Goal: Find specific page/section

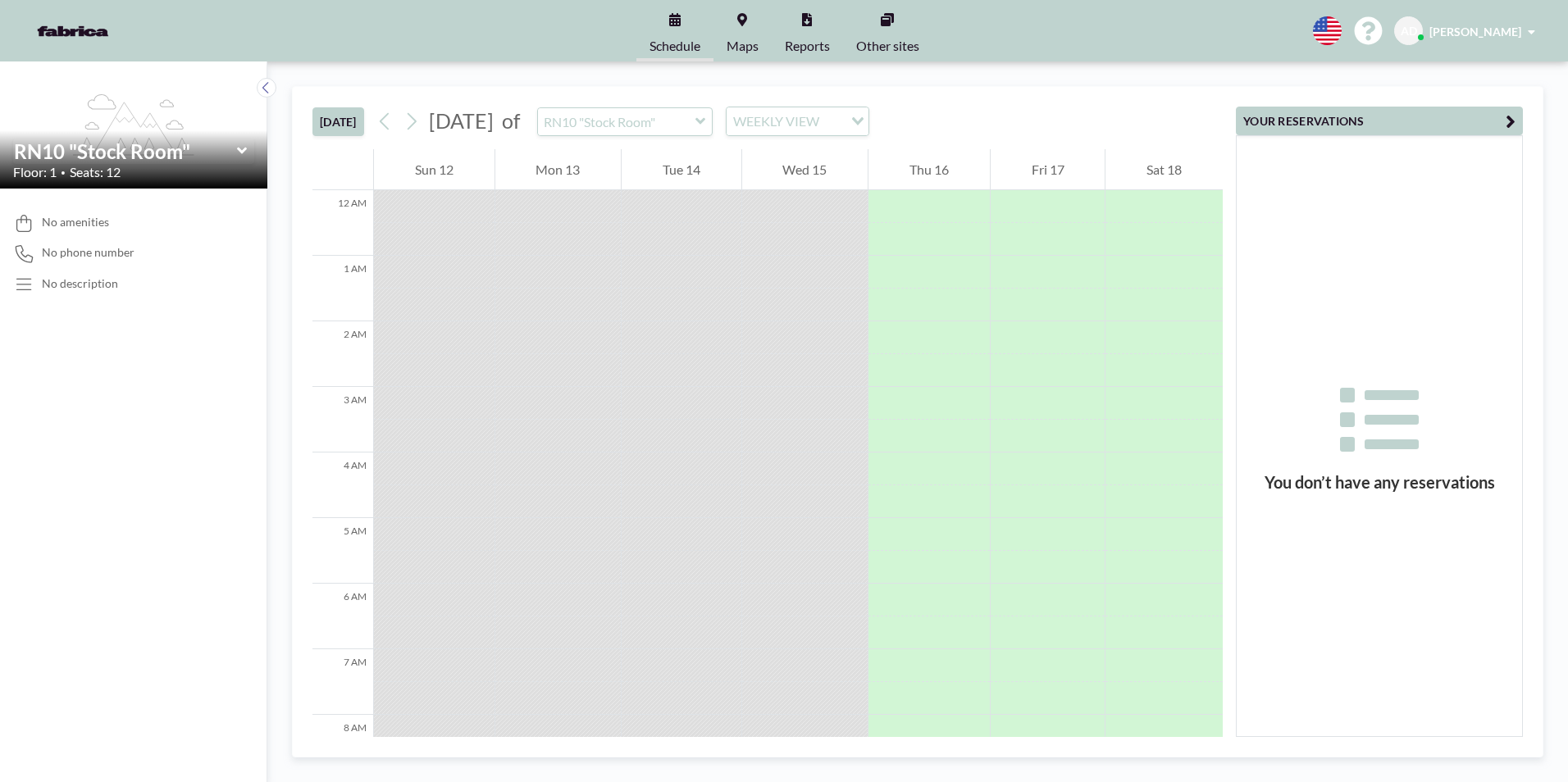
click at [767, 207] on div at bounding box center [805, 207] width 126 height 33
click at [706, 128] on icon at bounding box center [700, 121] width 10 height 17
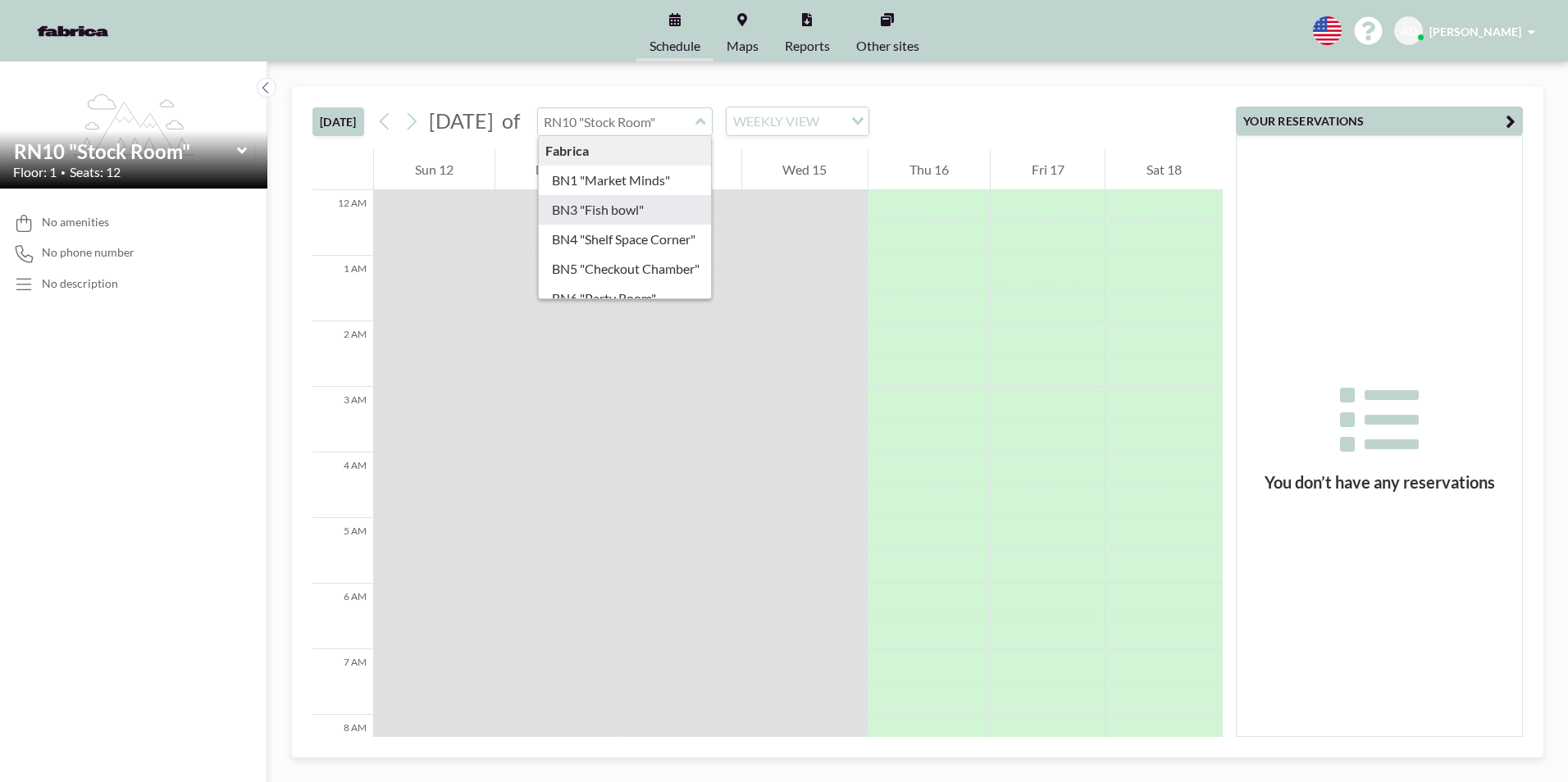
type input "BN3 "Fish bowl""
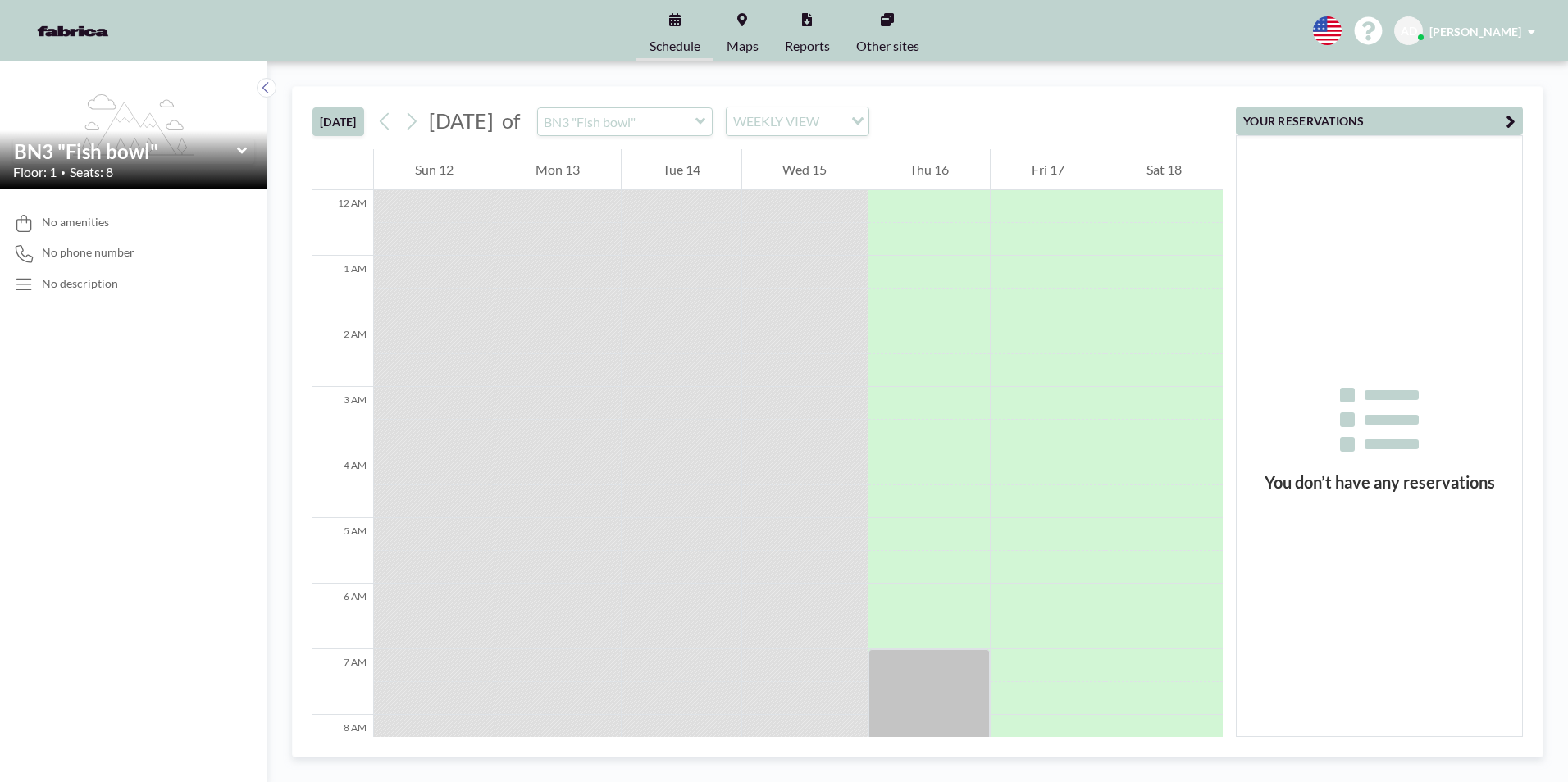
click at [706, 126] on icon at bounding box center [700, 121] width 10 height 17
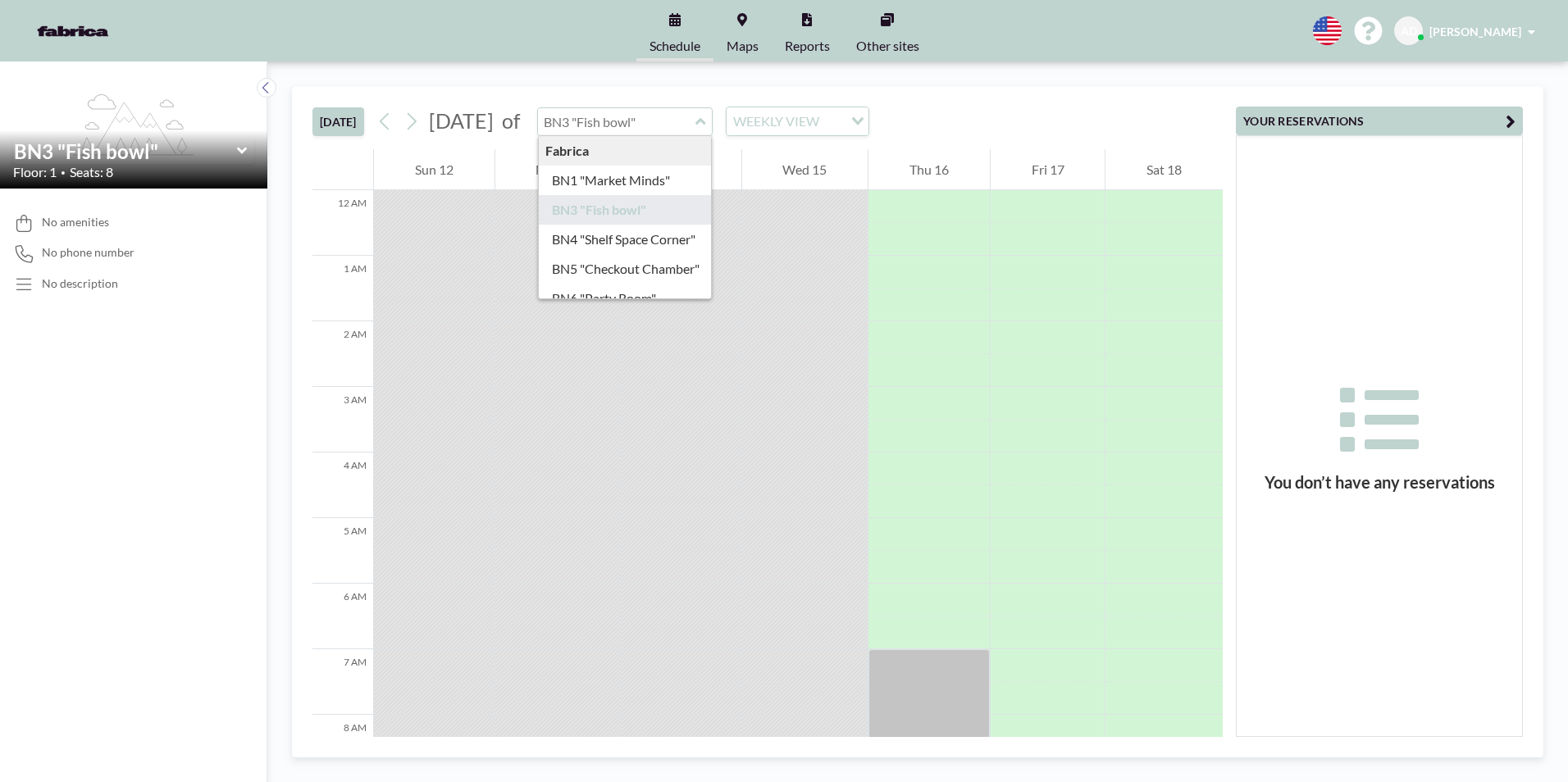
click at [89, 222] on span "No amenities" at bounding box center [75, 222] width 67 height 15
click at [111, 221] on div "No amenities" at bounding box center [133, 224] width 241 height 17
click at [22, 285] on icon at bounding box center [23, 285] width 22 height 17
click at [1514, 115] on icon "button" at bounding box center [1510, 121] width 10 height 20
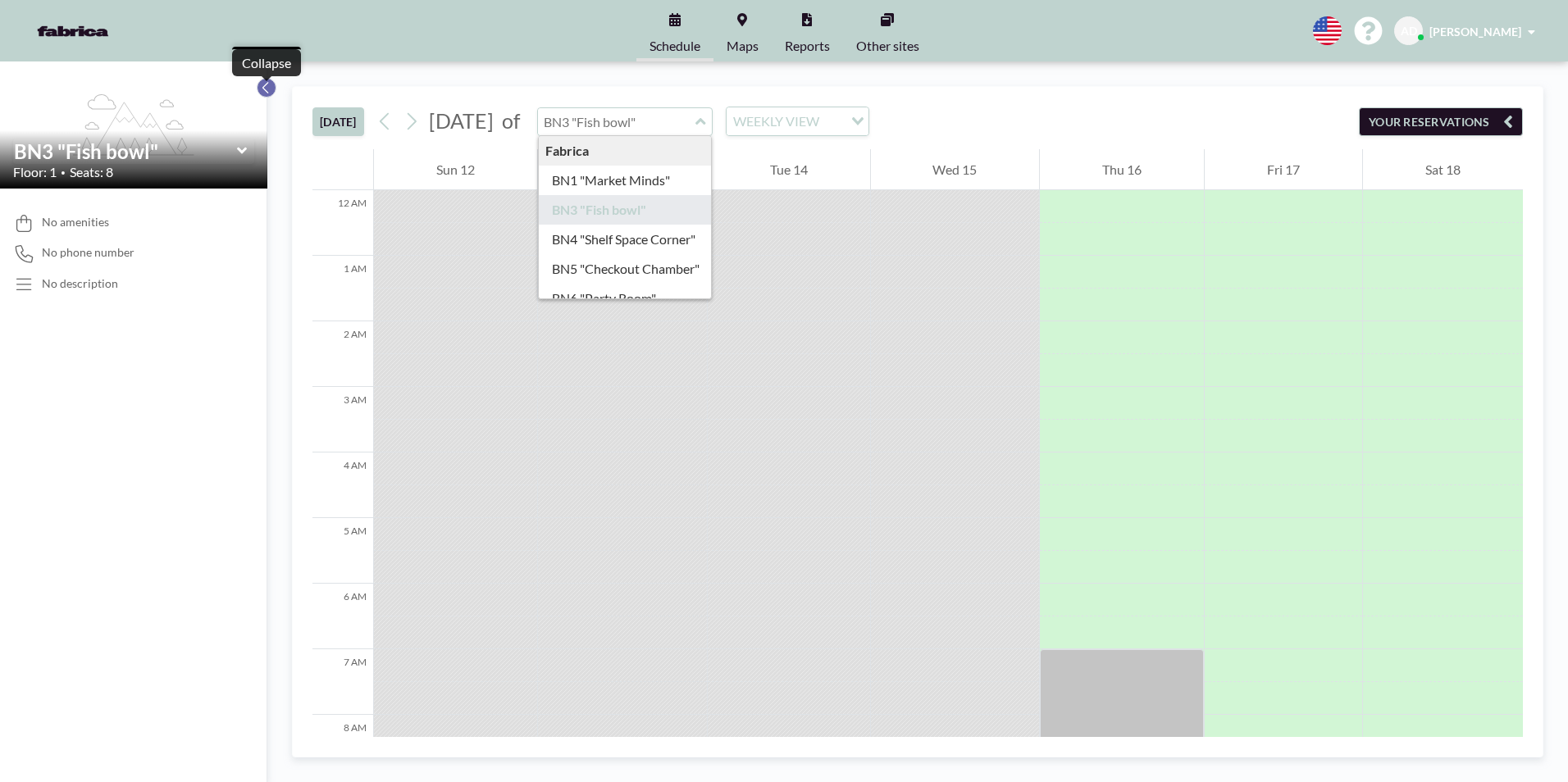
click at [268, 88] on icon at bounding box center [266, 87] width 10 height 17
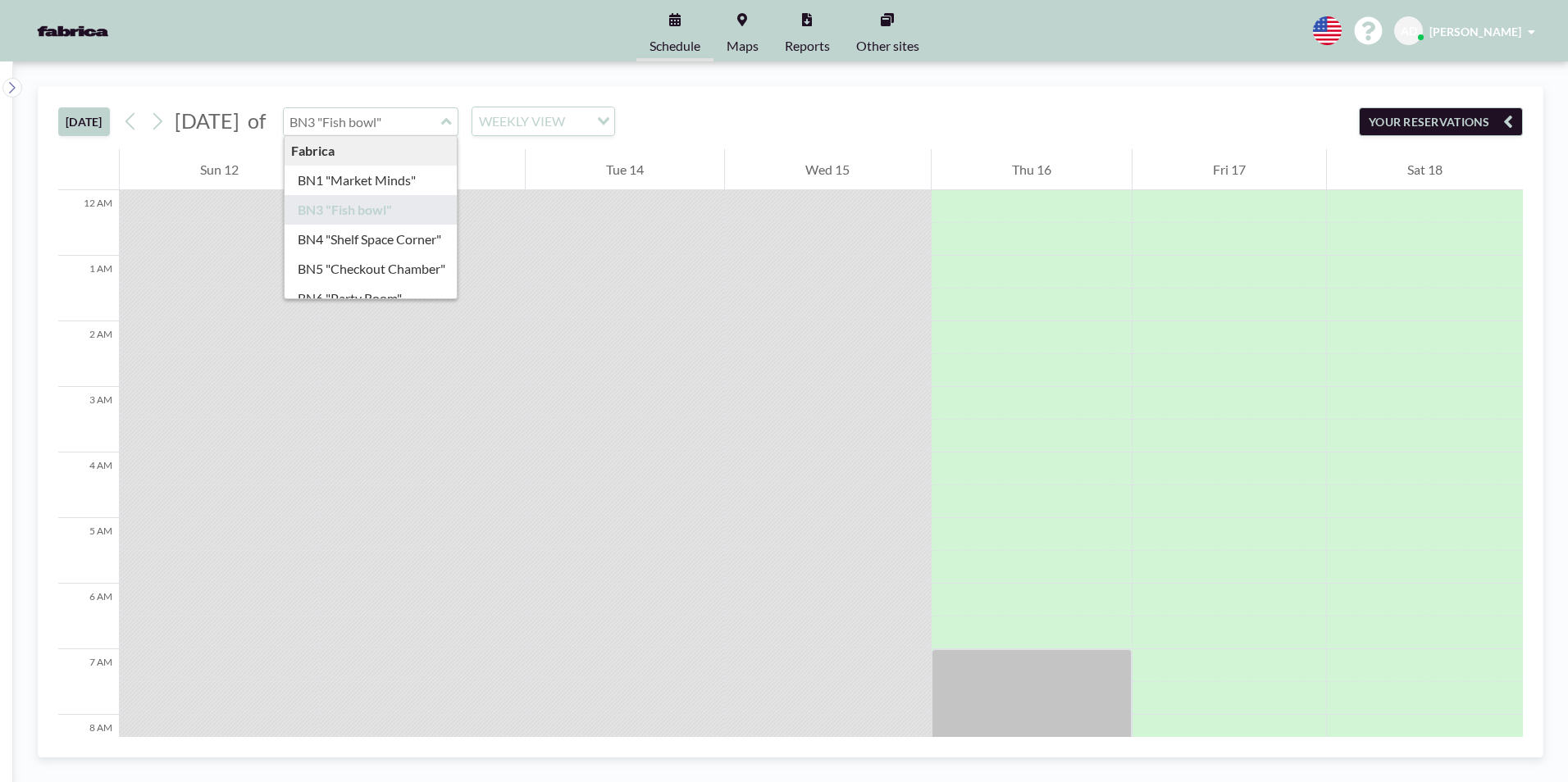
click at [1490, 30] on span "[PERSON_NAME]" at bounding box center [1475, 31] width 92 height 14
click at [1217, 76] on div "[DATE] [DATE] of Fabrica BN1 "Market Minds" BN3 "Fish bowl" BN4 "Shelf Space Co…" at bounding box center [790, 422] width 1555 height 720
click at [700, 256] on div at bounding box center [625, 272] width 198 height 33
click at [860, 103] on div "[DATE] [DATE] of Fabrica BN1 "Market Minds" BN3 "Fish bowl" BN4 "Shelf Space Co…" at bounding box center [790, 118] width 1464 height 63
click at [1068, 34] on div "Schedule Maps Reports Other sites English Polski 日本語 Española AD [PERSON_NAME] …" at bounding box center [784, 30] width 1568 height 62
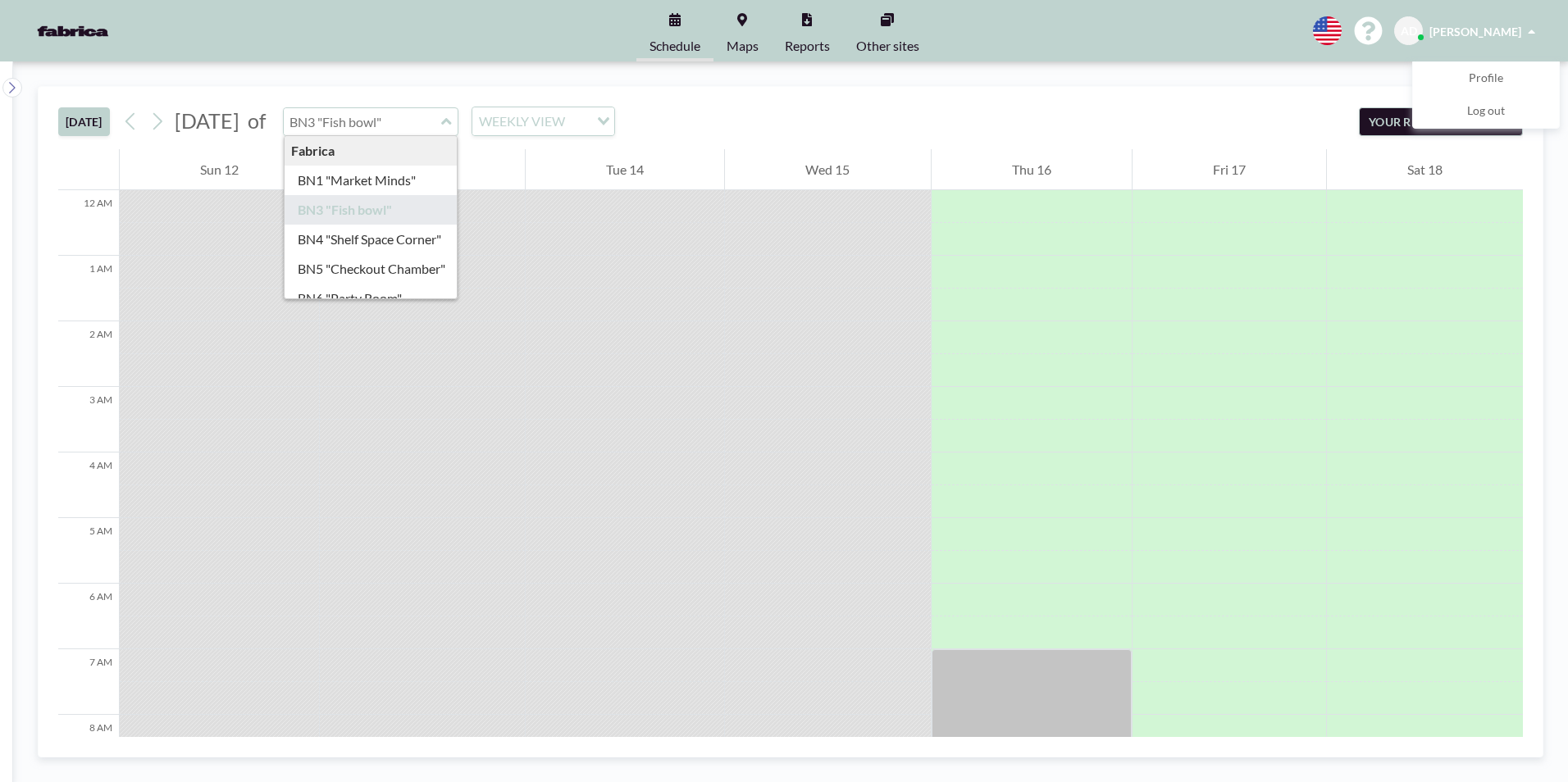
click at [966, 89] on div "[DATE] [DATE] of Fabrica BN1 "Market Minds" BN3 "Fish bowl" BN4 "Shelf Space Co…" at bounding box center [790, 118] width 1464 height 63
type input "BN1 "Market Minds""
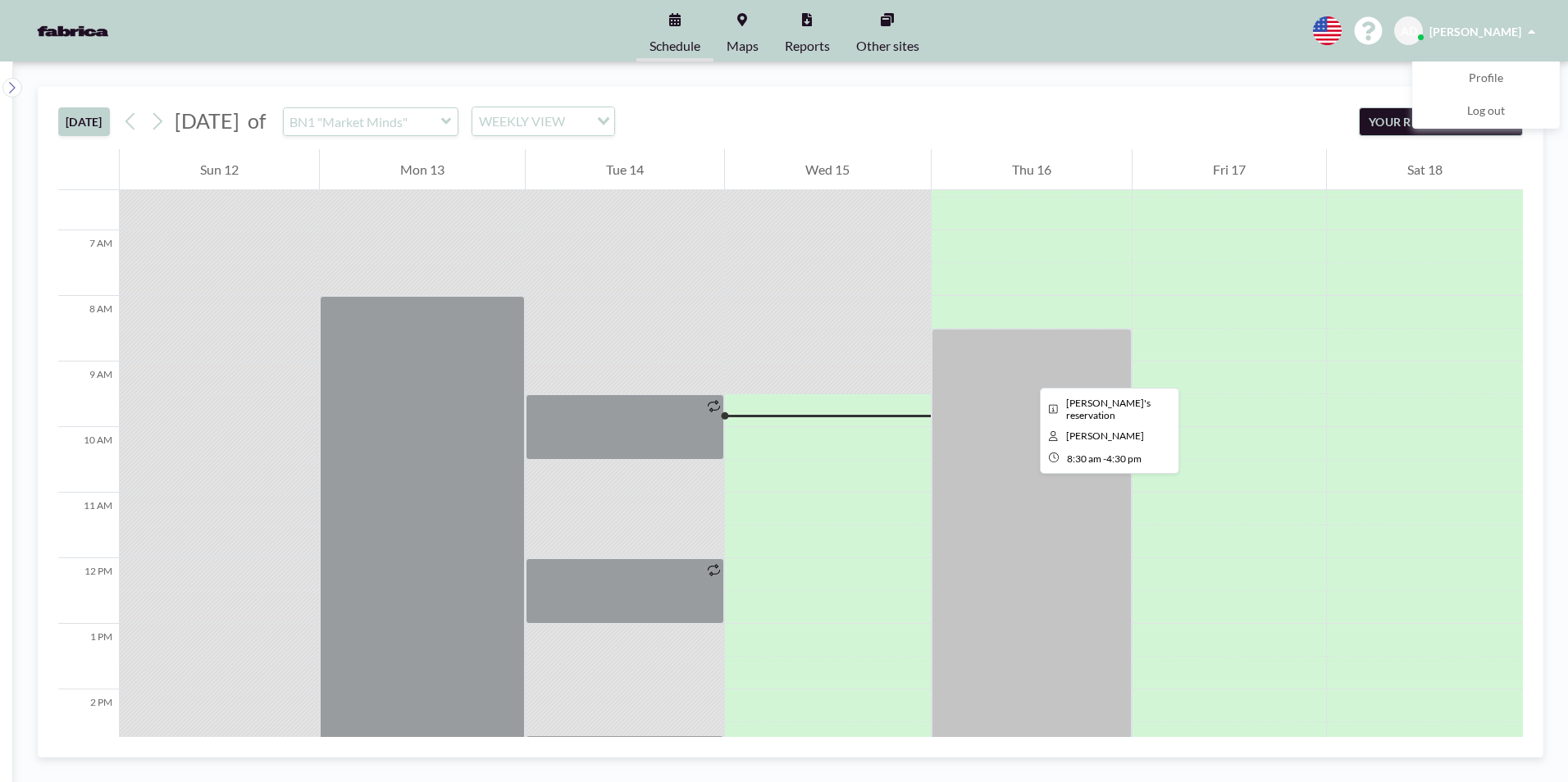
scroll to position [410, 0]
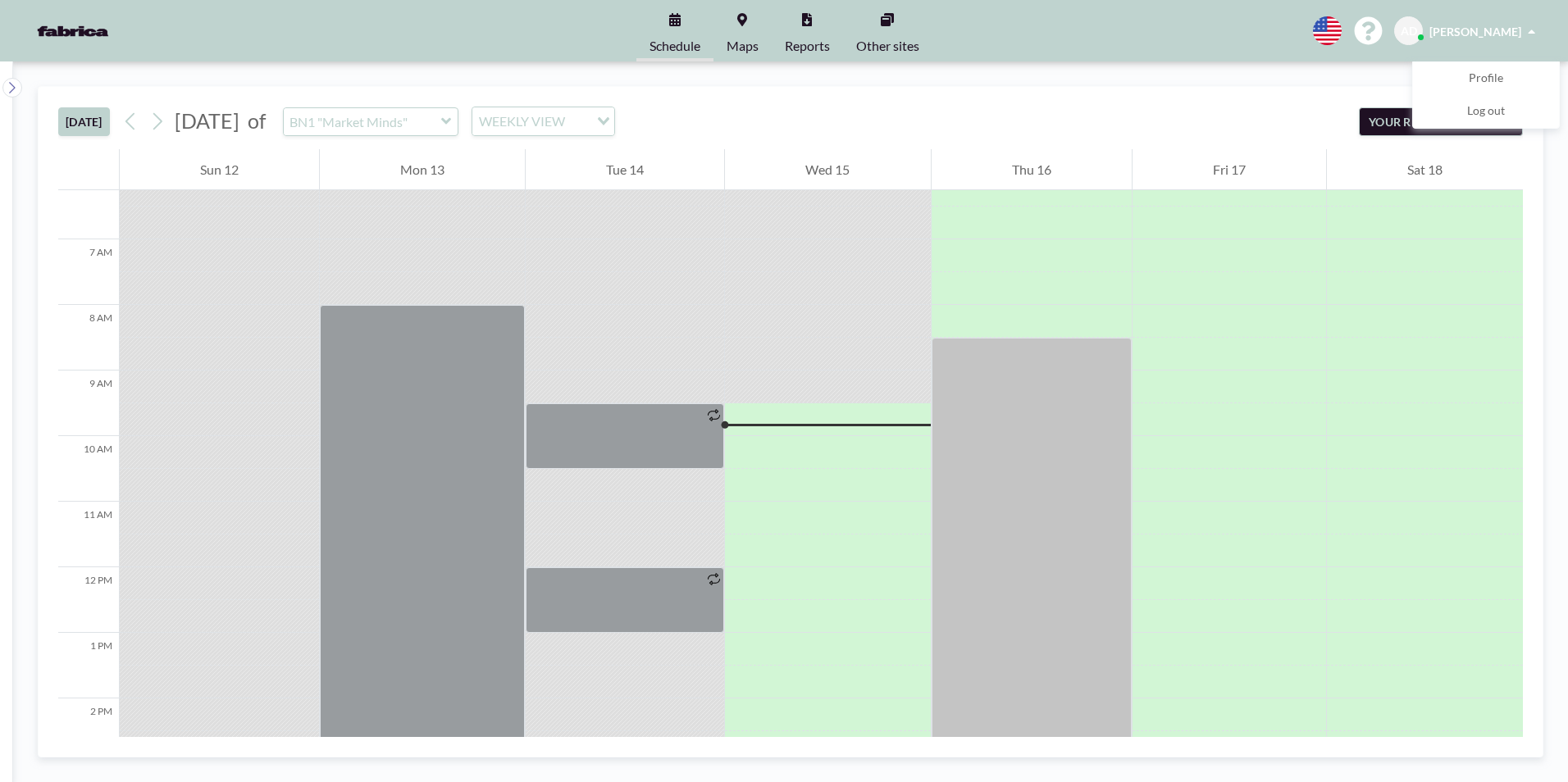
click at [740, 36] on link "Maps" at bounding box center [742, 30] width 58 height 62
